Goal: Task Accomplishment & Management: Manage account settings

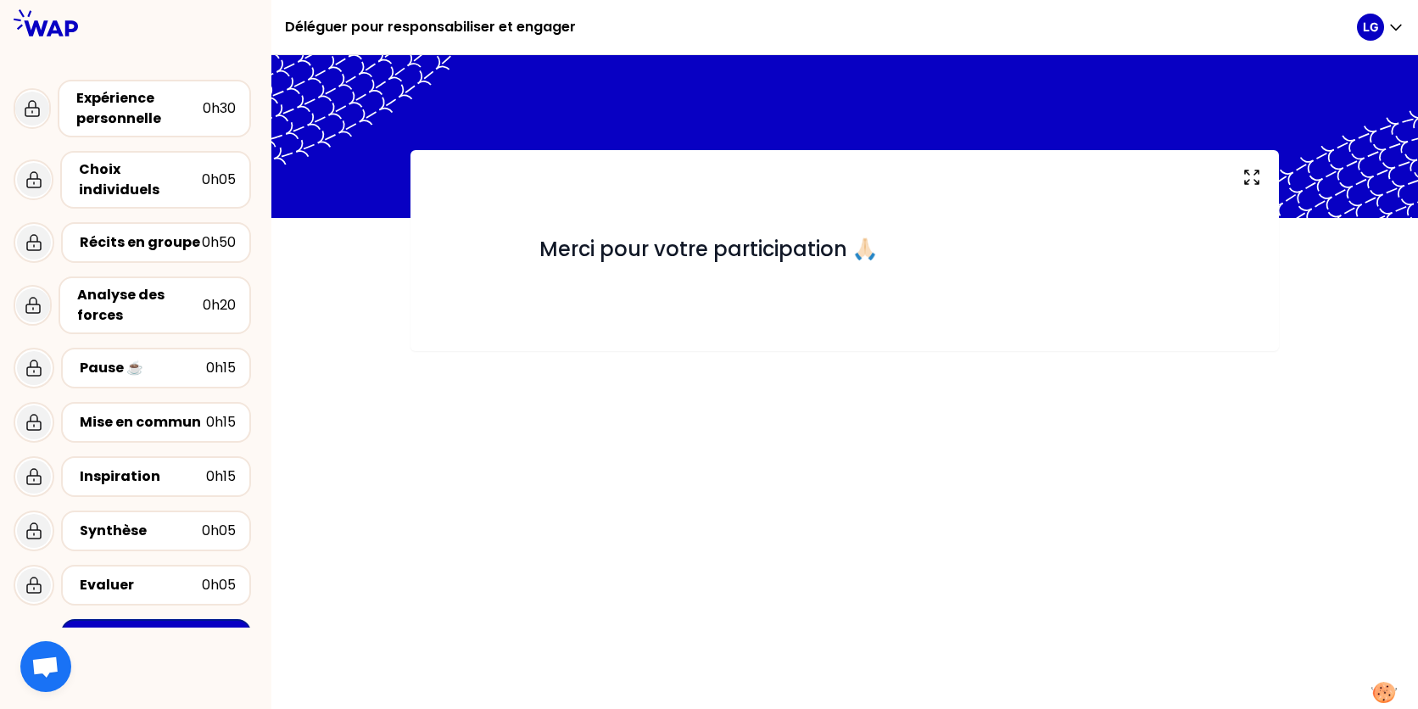
scroll to position [87, 0]
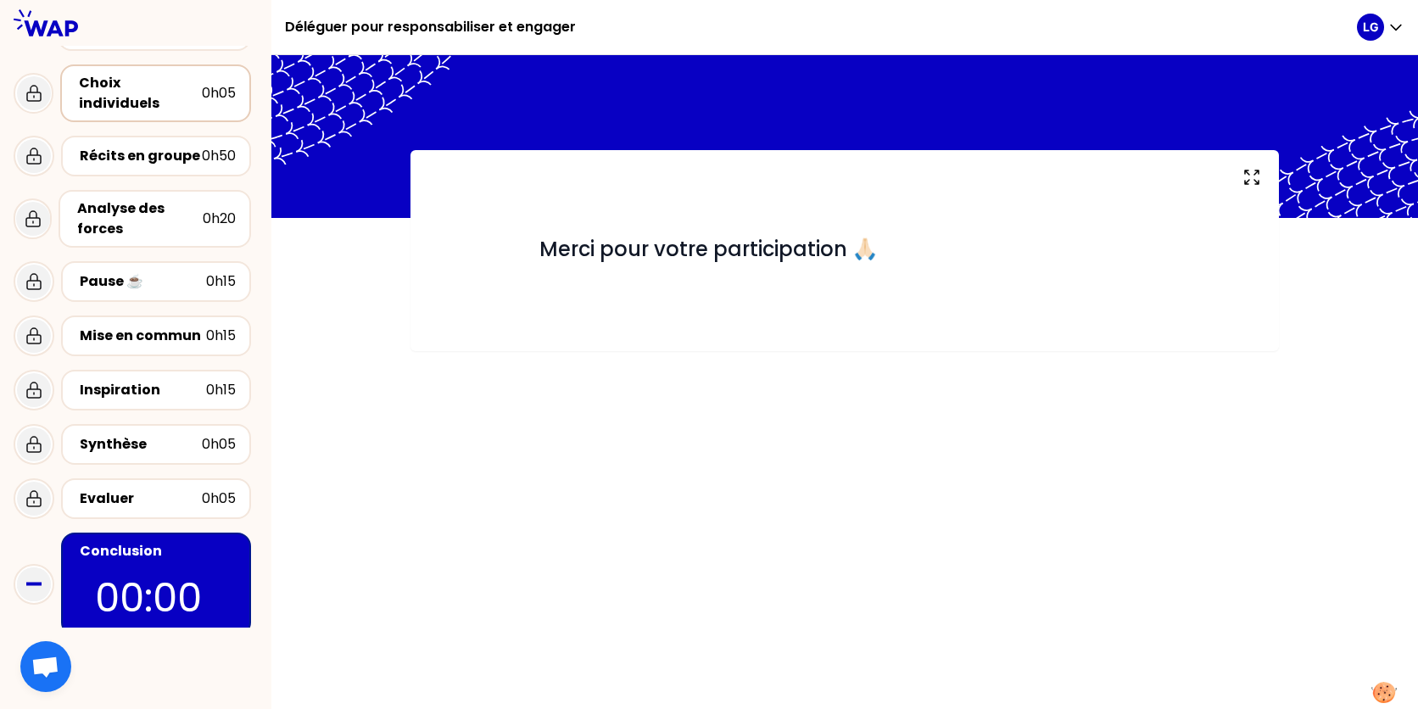
click at [225, 87] on div "0h05" at bounding box center [219, 93] width 34 height 20
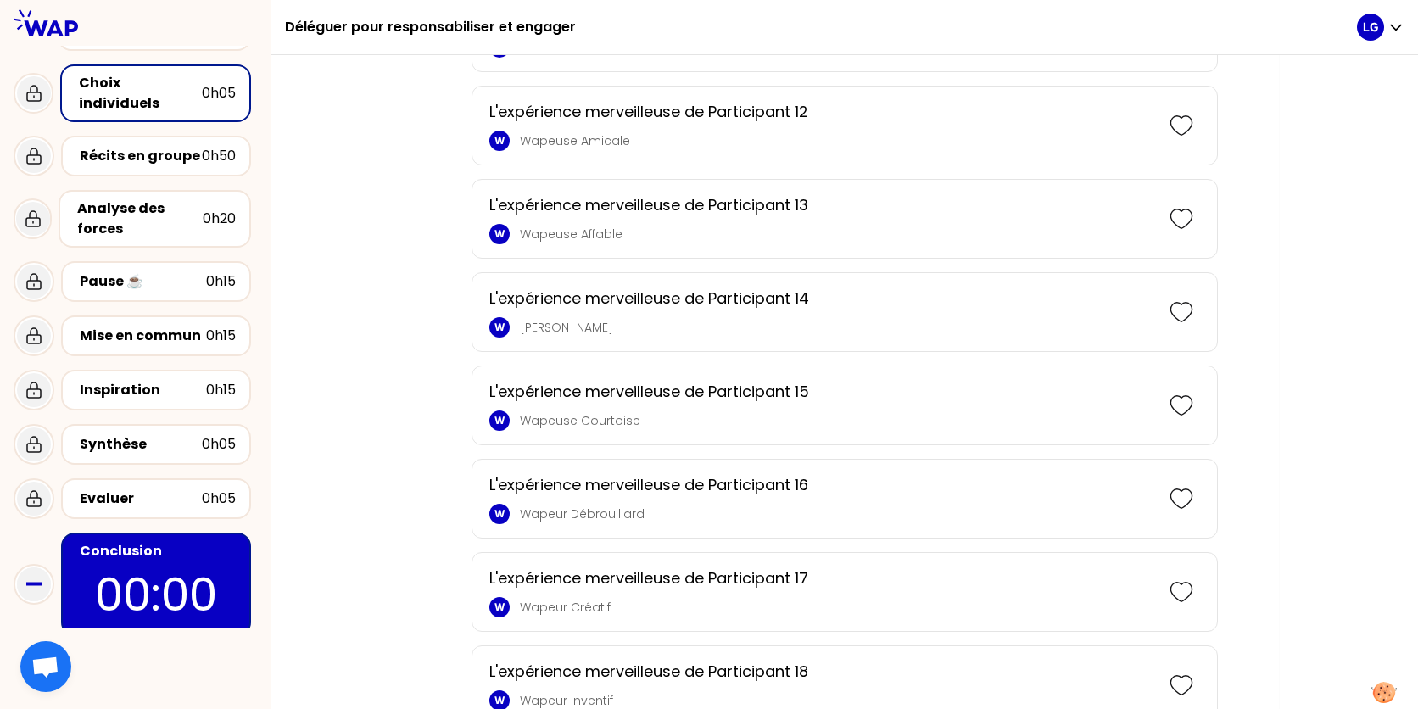
scroll to position [1297, 0]
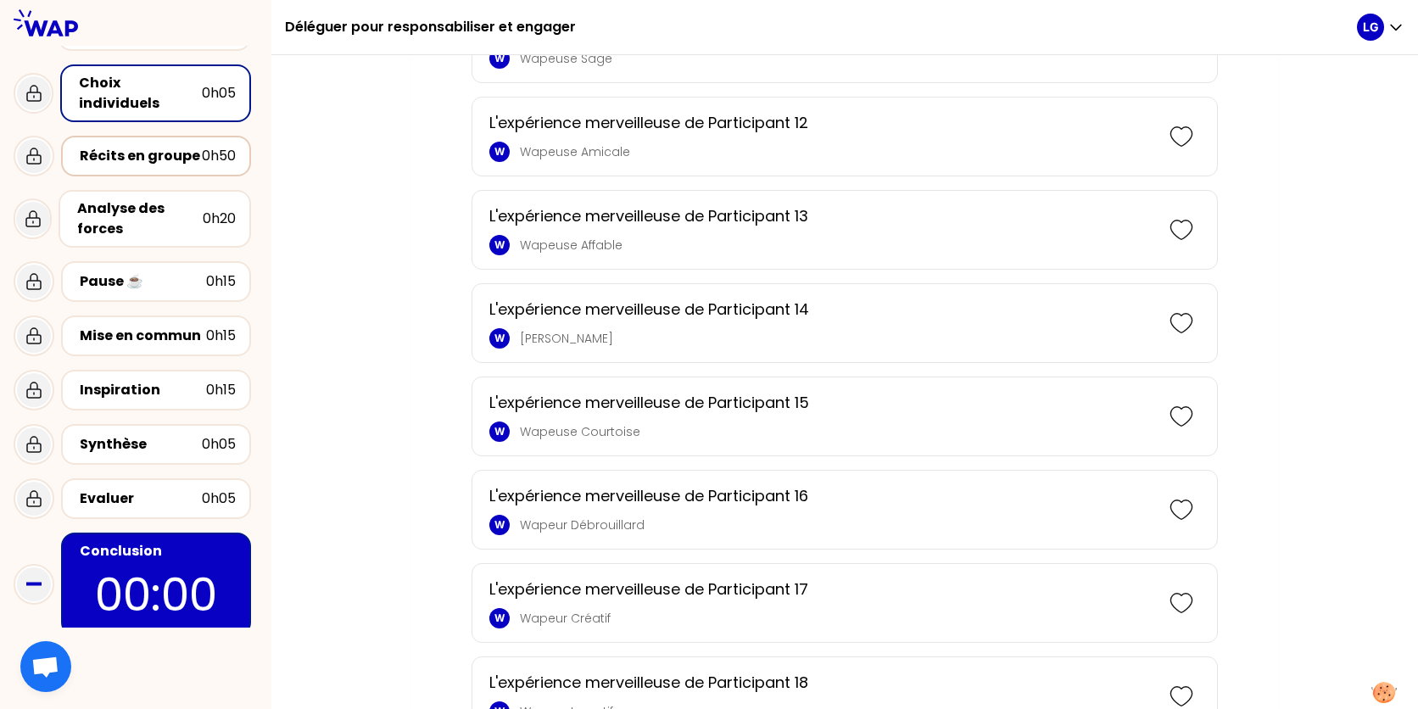
click at [196, 146] on div "Récits en groupe" at bounding box center [141, 156] width 122 height 20
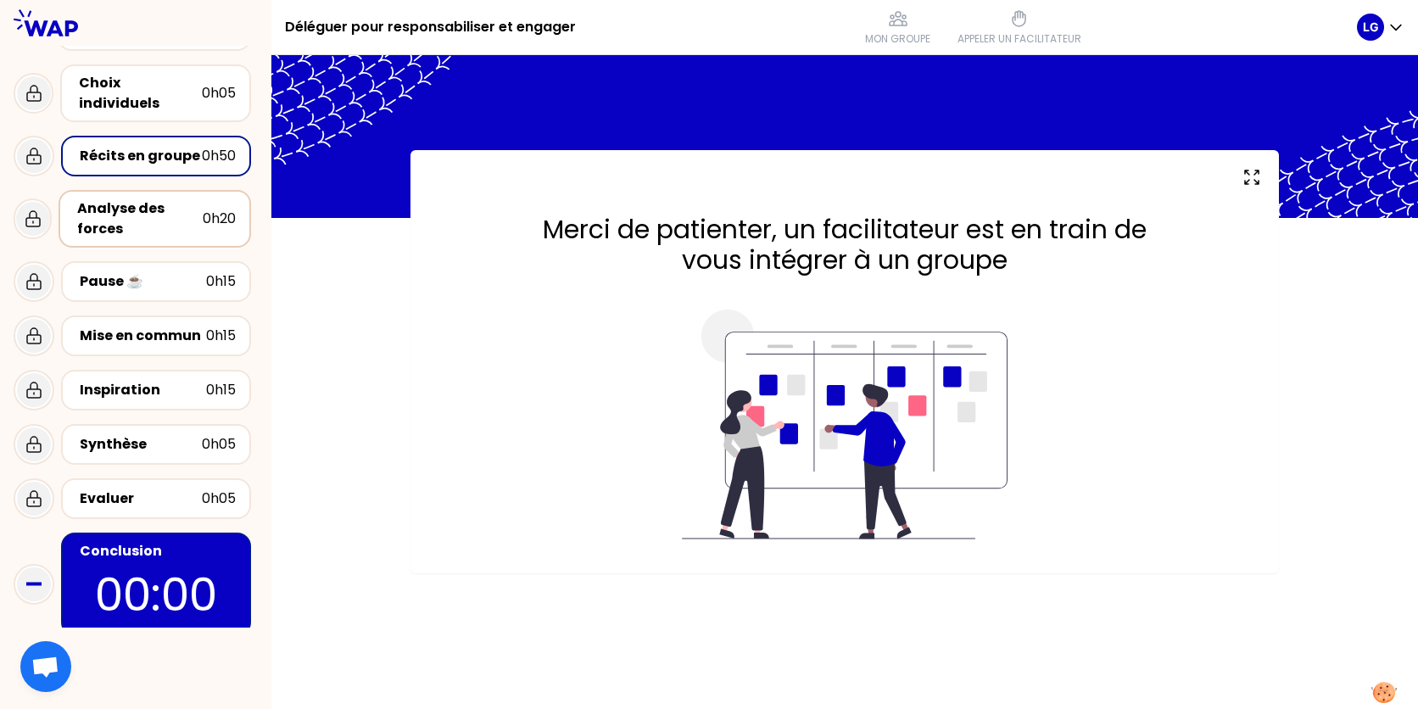
click at [203, 221] on div "Analyse des forces 0h20" at bounding box center [155, 219] width 162 height 41
click at [188, 271] on div "Pause ☕️" at bounding box center [143, 281] width 126 height 20
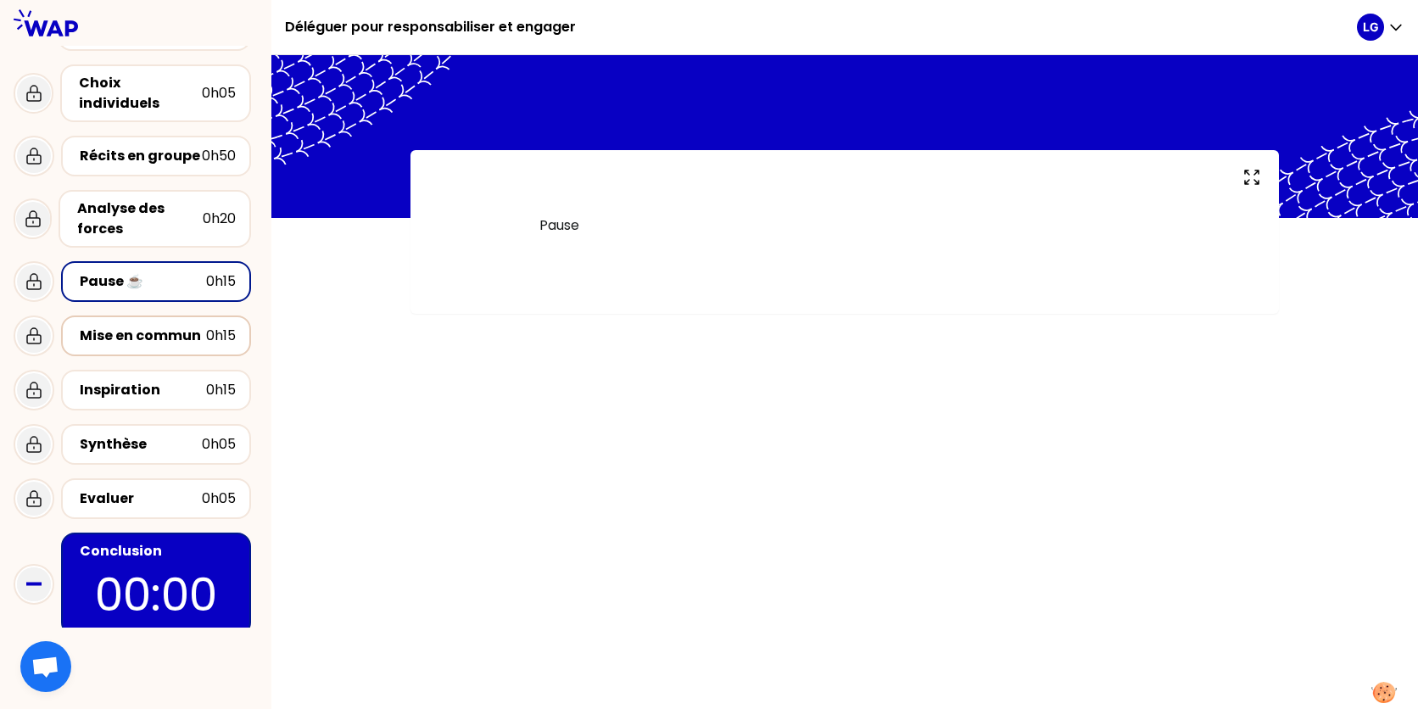
click at [187, 326] on div "Mise en commun" at bounding box center [143, 336] width 126 height 20
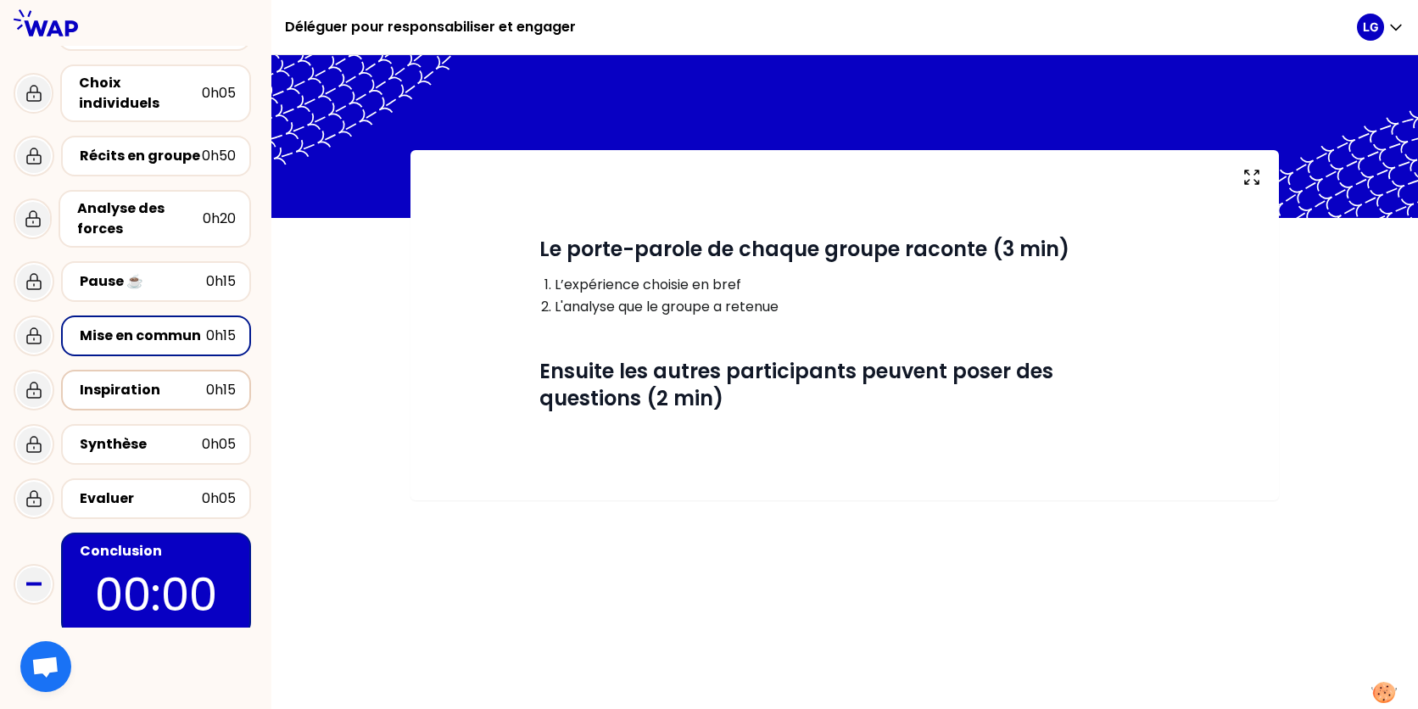
click at [226, 380] on div "0h15" at bounding box center [221, 390] width 30 height 20
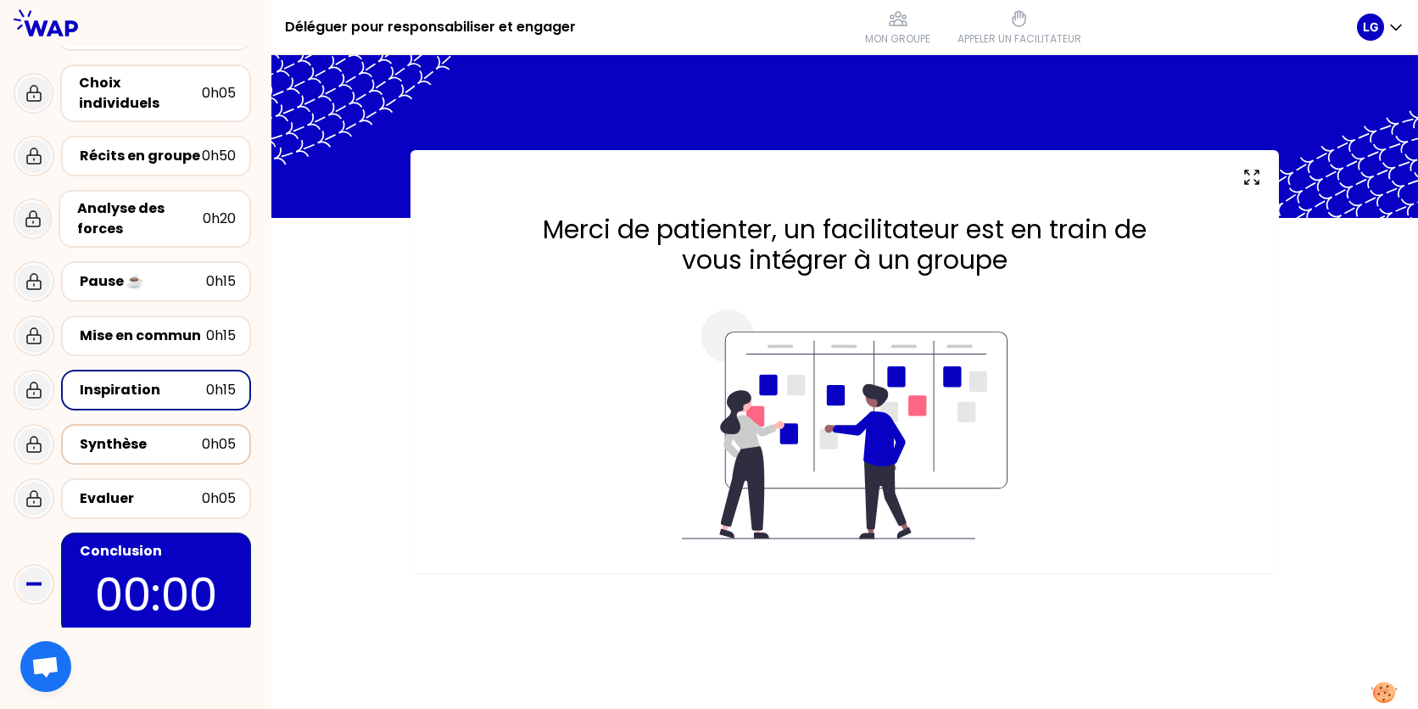
click at [219, 434] on div "0h05" at bounding box center [219, 444] width 34 height 20
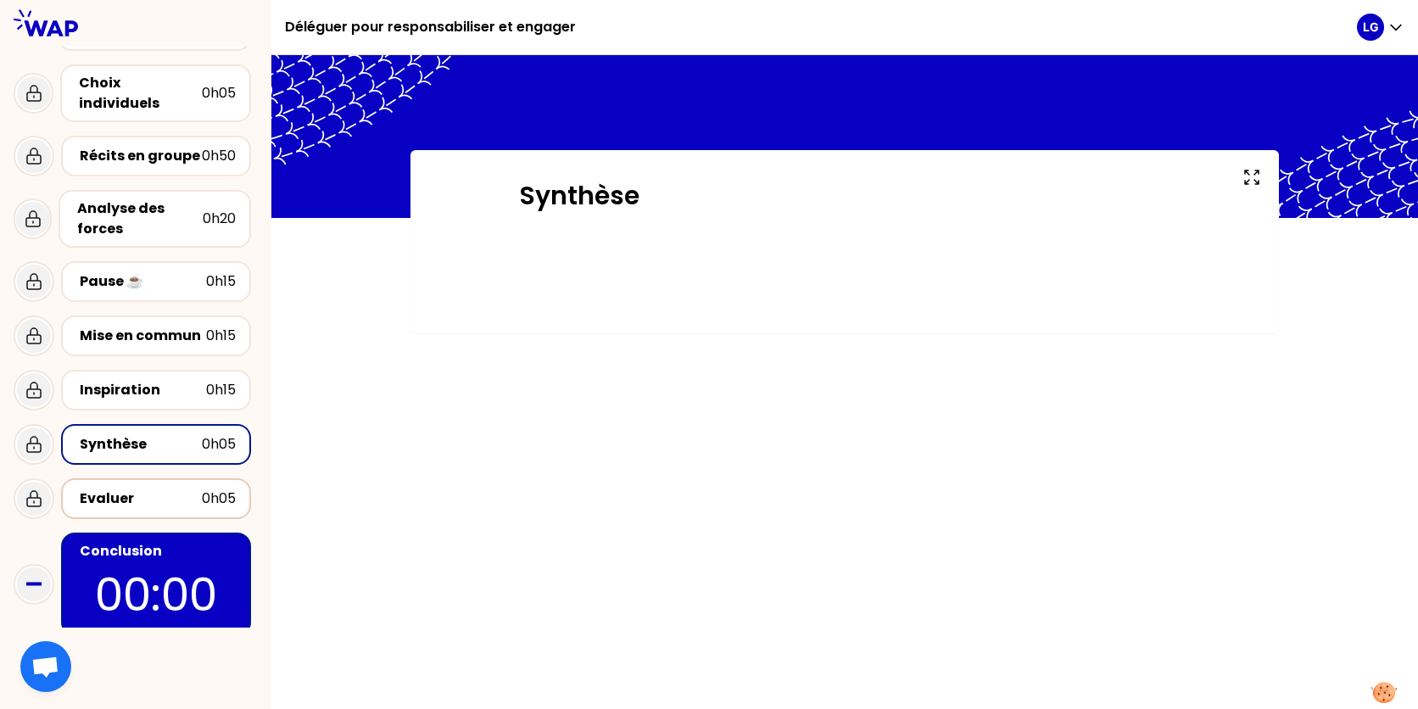
click at [208, 489] on div "0h05" at bounding box center [219, 499] width 34 height 20
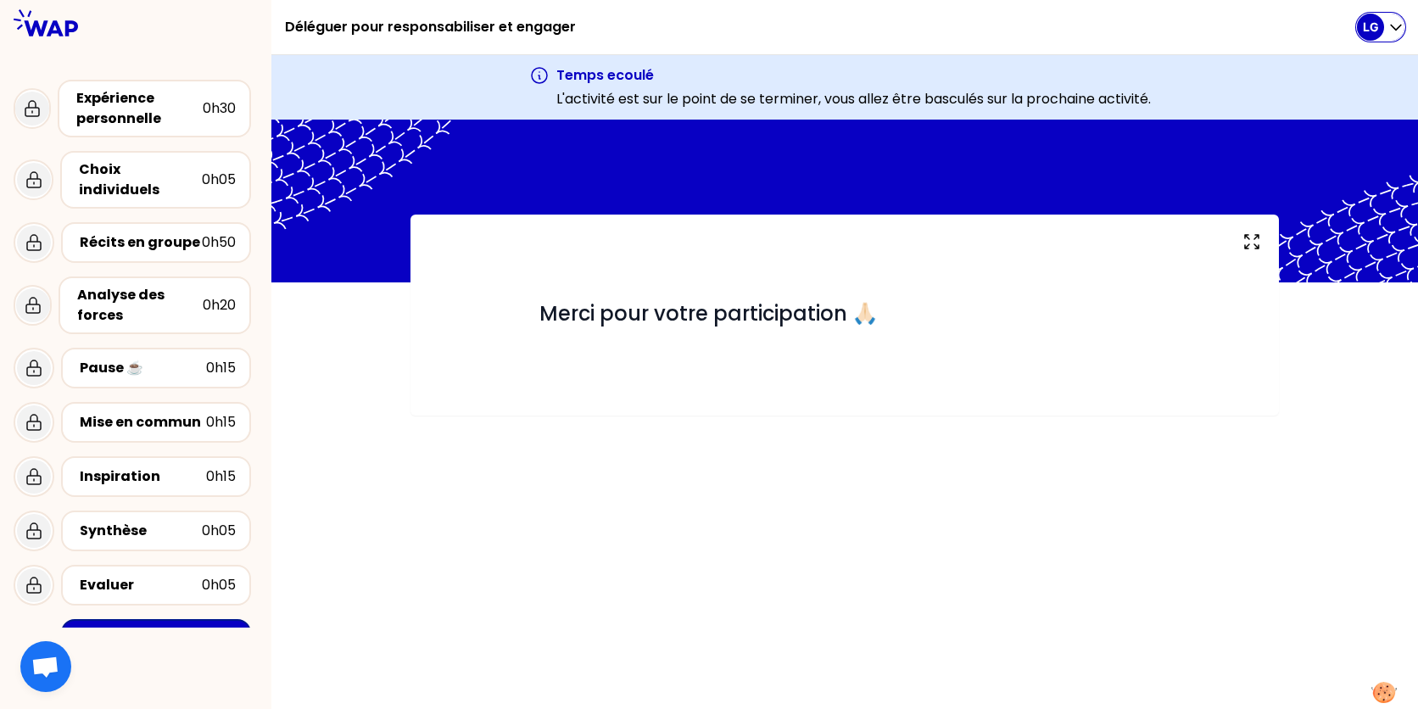
click at [1395, 25] on icon "button" at bounding box center [1396, 27] width 17 height 17
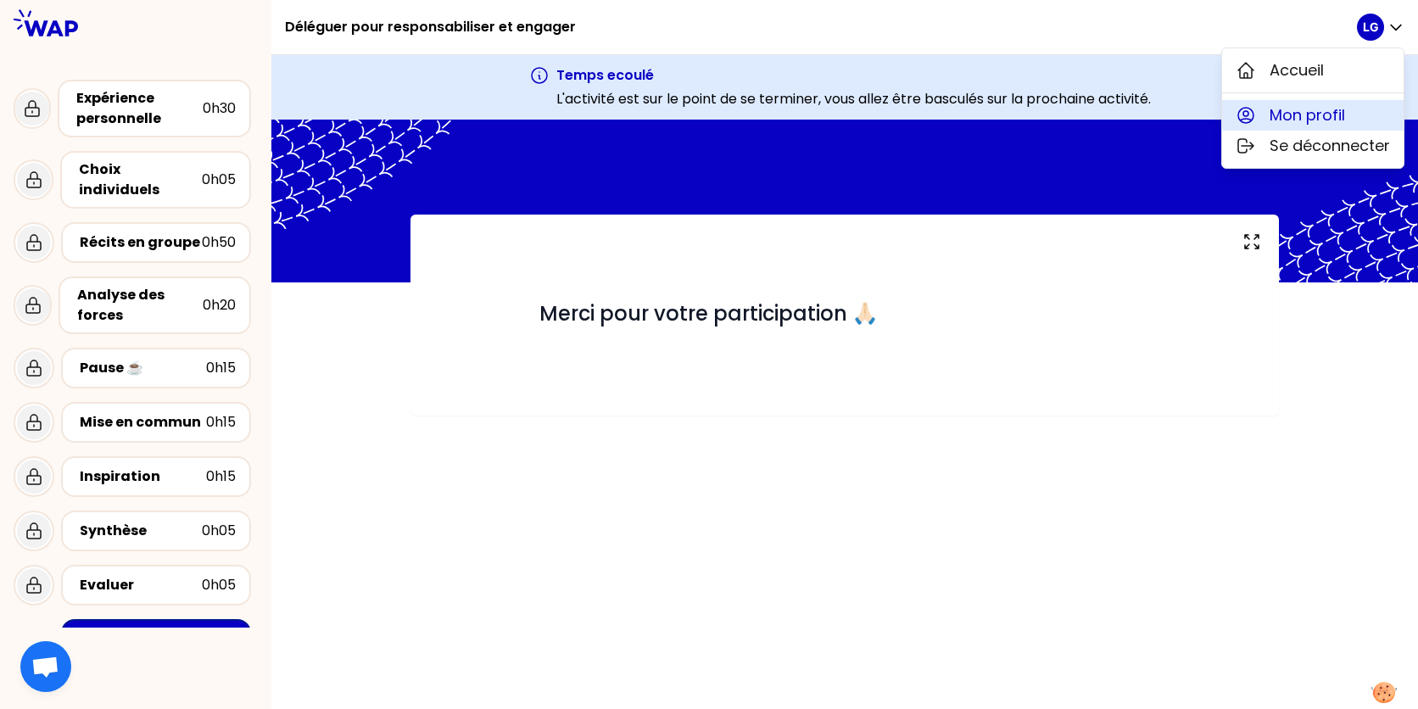
click at [1311, 108] on span "Mon profil" at bounding box center [1307, 115] width 75 height 24
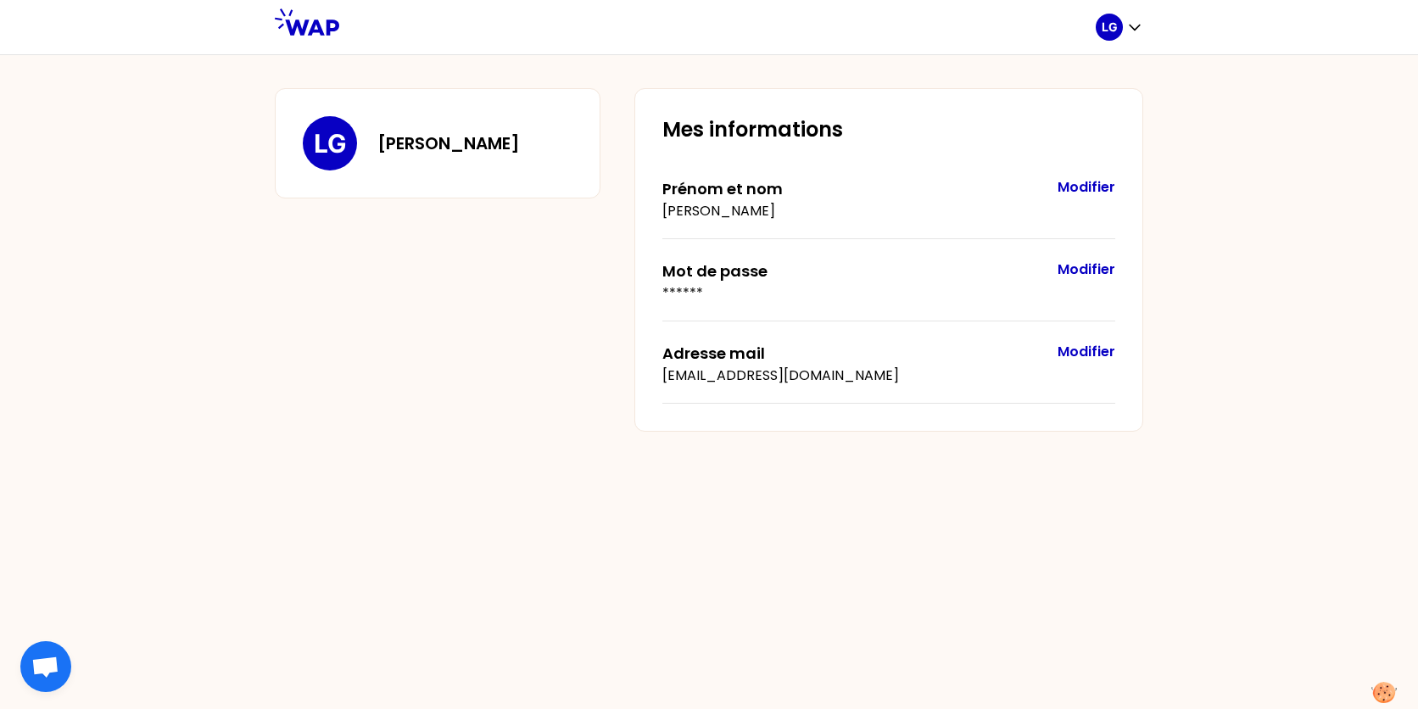
click at [1090, 271] on button "Modifier" at bounding box center [1087, 270] width 58 height 20
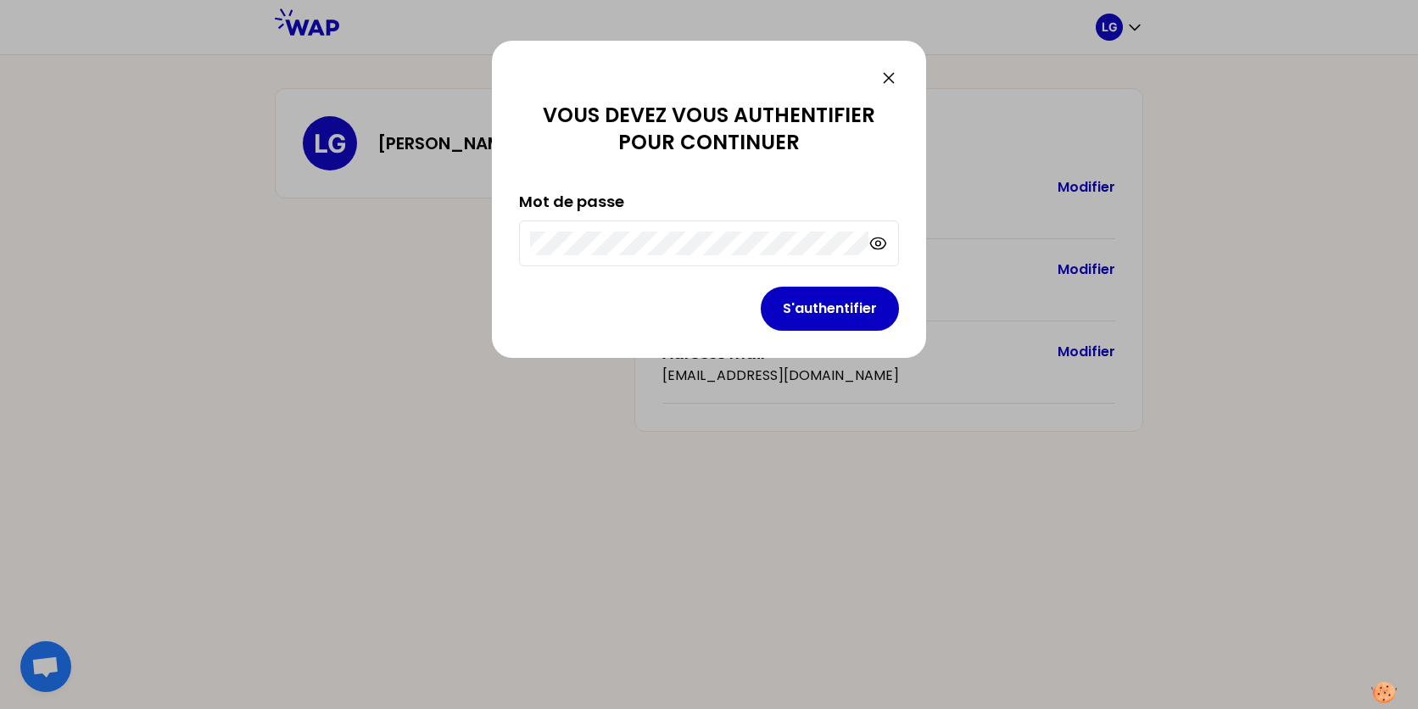
click at [888, 73] on icon at bounding box center [889, 78] width 20 height 20
